Goal: Find specific page/section: Find specific page/section

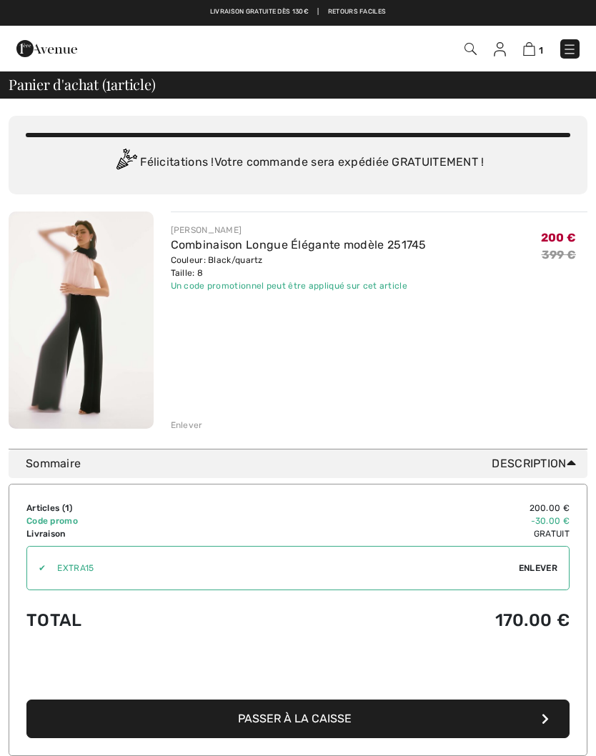
click at [96, 333] on img at bounding box center [81, 320] width 145 height 217
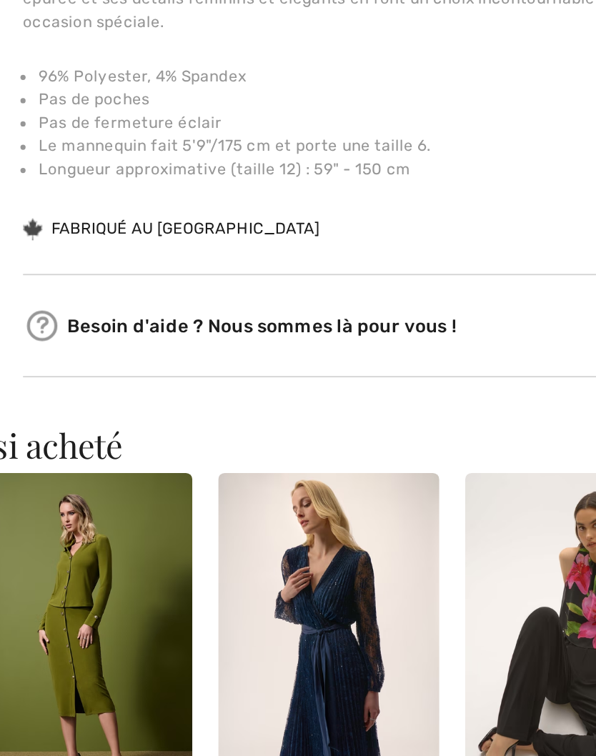
scroll to position [340, 0]
click at [190, 425] on div "Fabriqué au [GEOGRAPHIC_DATA]" at bounding box center [272, 431] width 164 height 13
click at [190, 122] on div "[PERSON_NAME] 1 évaluation 1 évaluation Combinaison longue Élégante Modèle 2517…" at bounding box center [383, 129] width 386 height 766
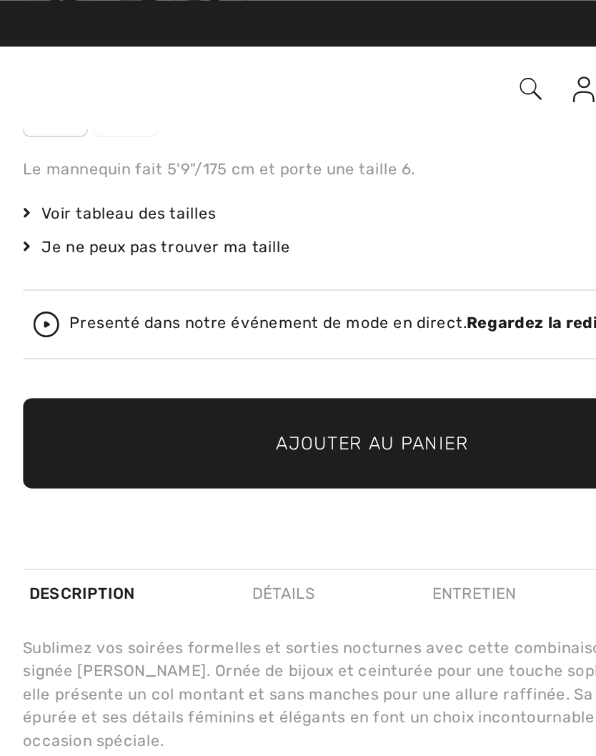
scroll to position [247, 0]
click at [190, 138] on div "Je ne peux pas trouver ma taille" at bounding box center [383, 136] width 386 height 13
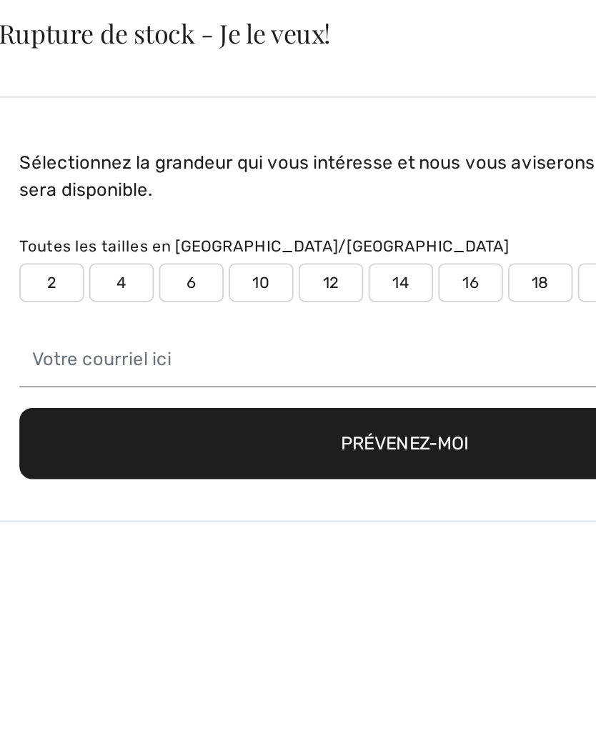
scroll to position [0, 0]
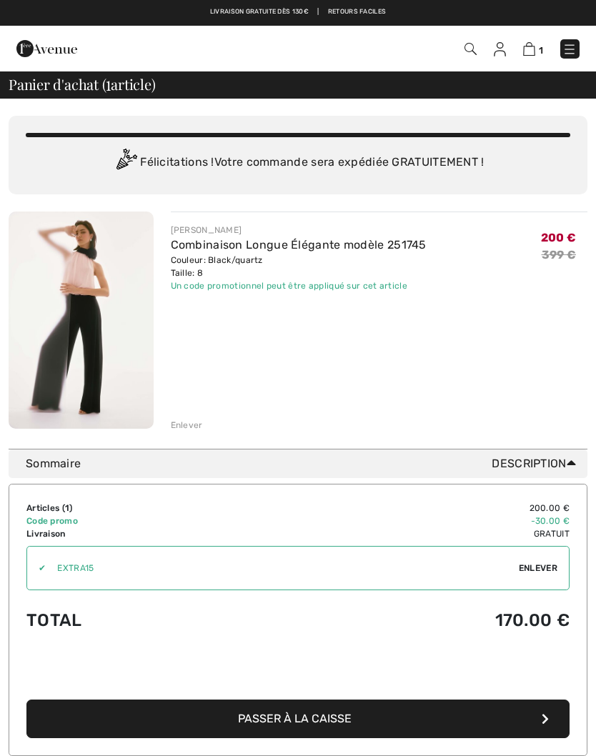
click at [572, 50] on img at bounding box center [569, 49] width 14 height 14
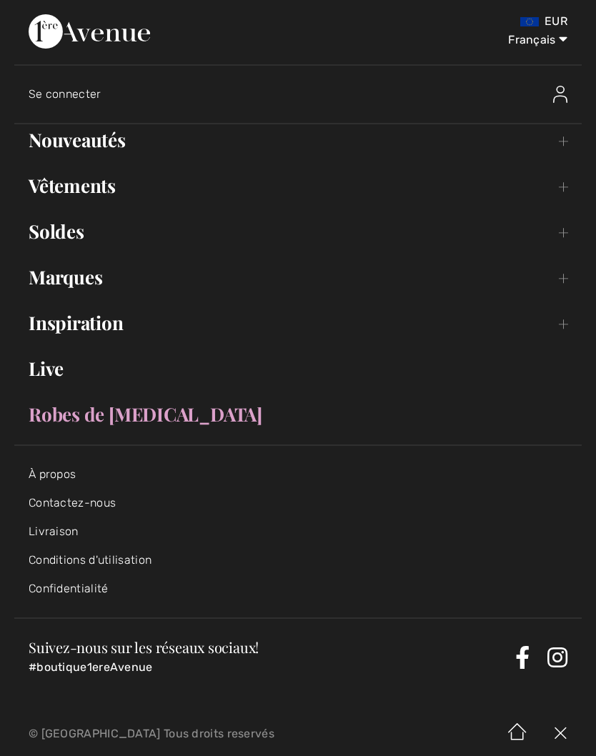
click at [108, 505] on link "Contactez-nous" at bounding box center [72, 503] width 87 height 14
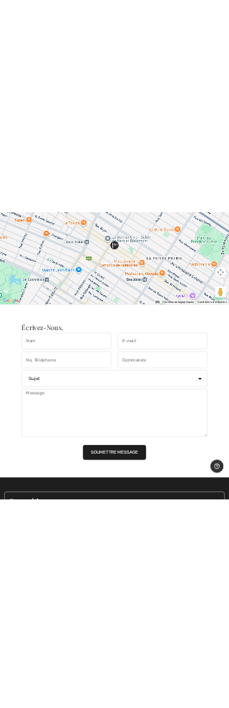
scroll to position [834, 0]
